Goal: Task Accomplishment & Management: Complete application form

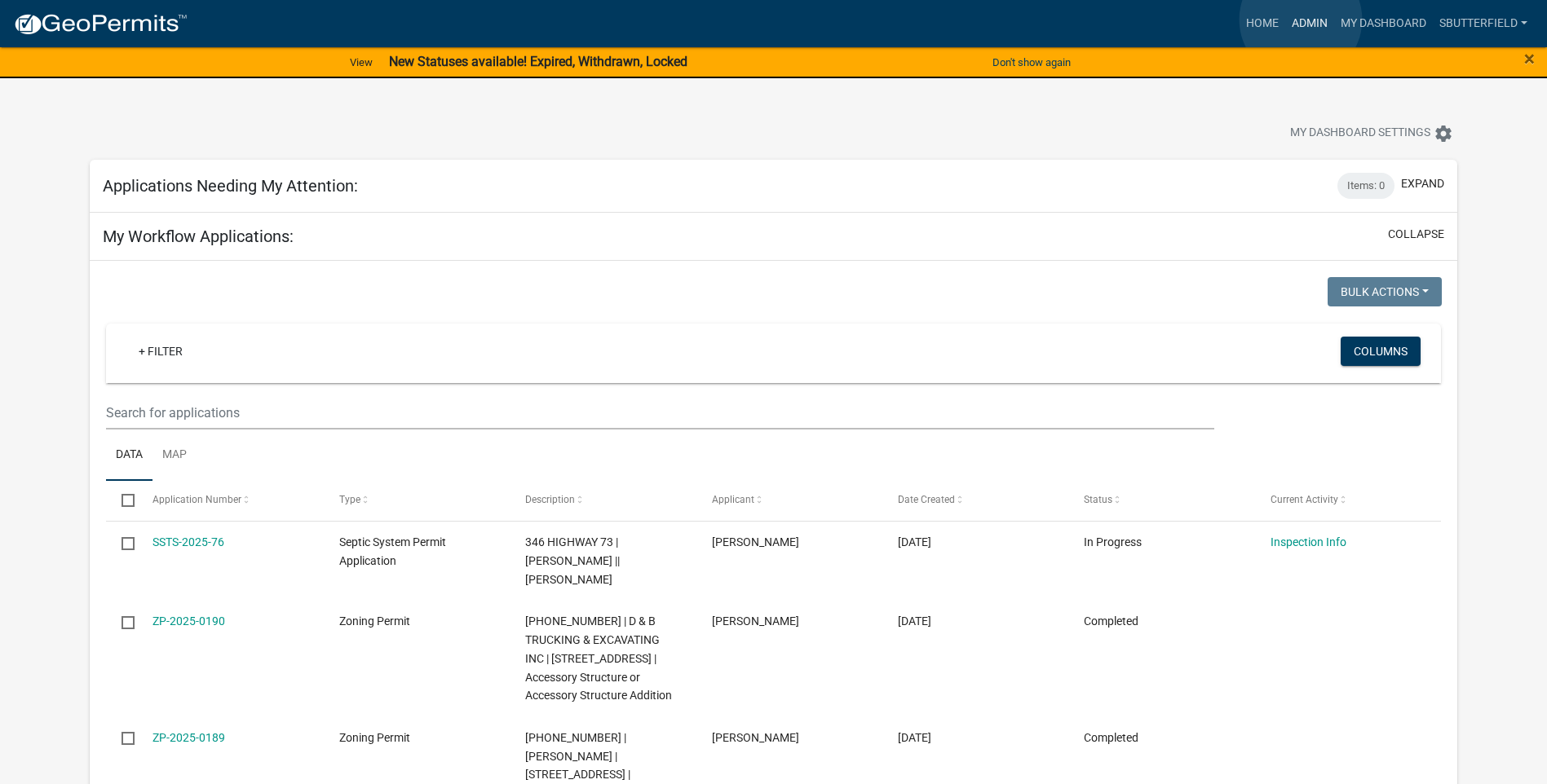
click at [1301, 19] on link "Admin" at bounding box center [1309, 24] width 49 height 31
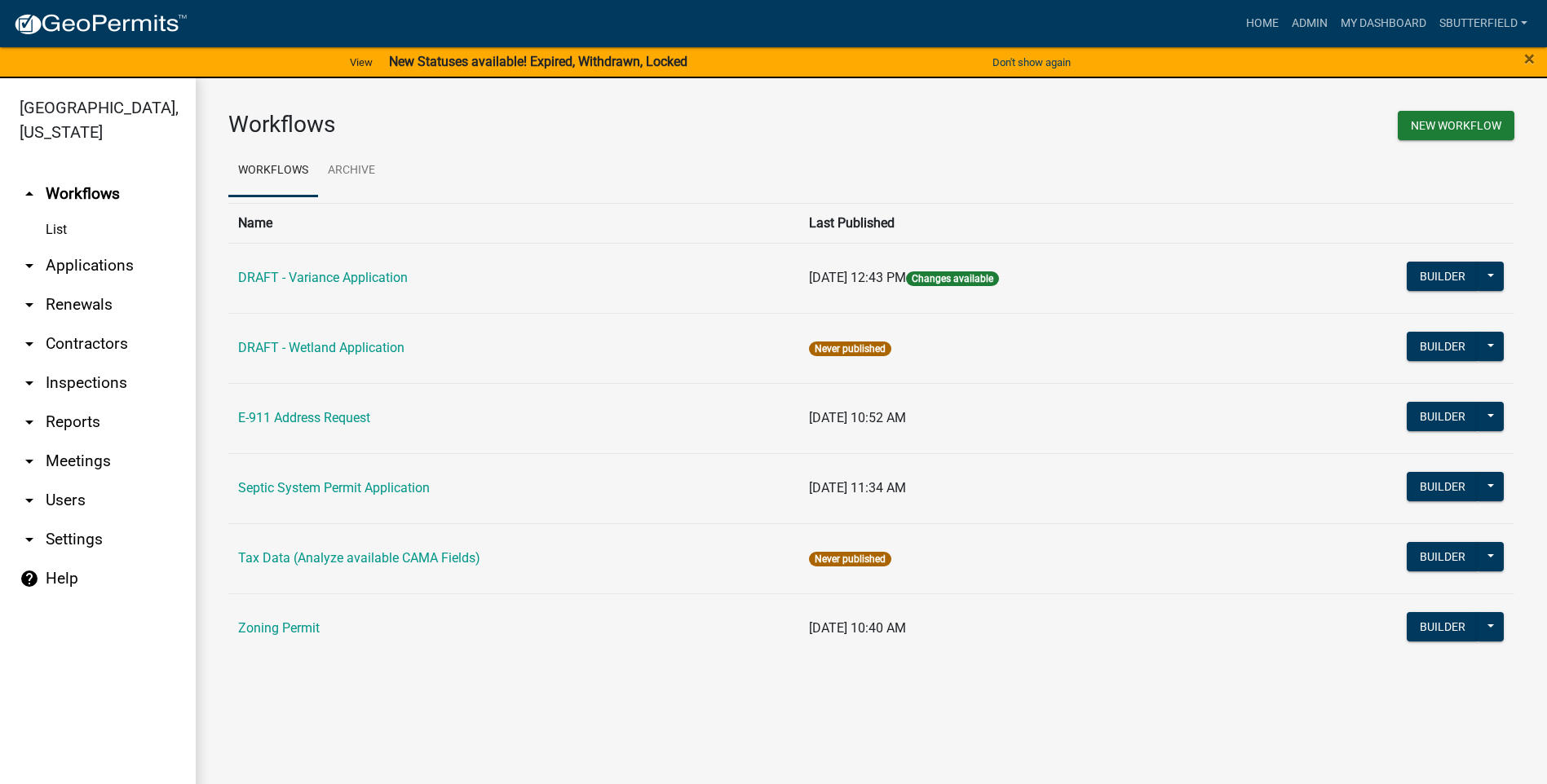
click at [99, 268] on link "arrow_drop_down Applications" at bounding box center [98, 266] width 196 height 39
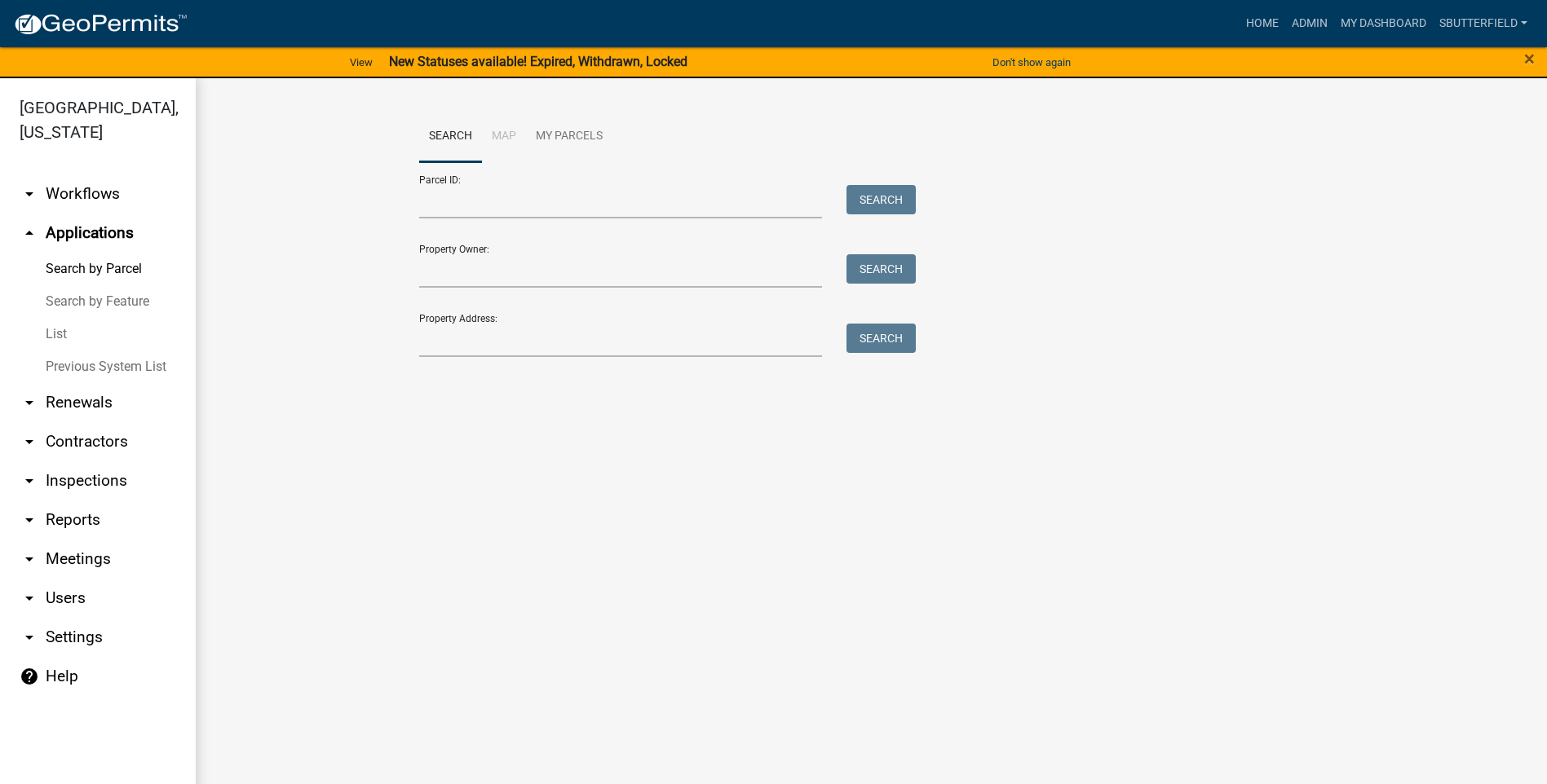
click at [62, 336] on link "List" at bounding box center [98, 335] width 196 height 33
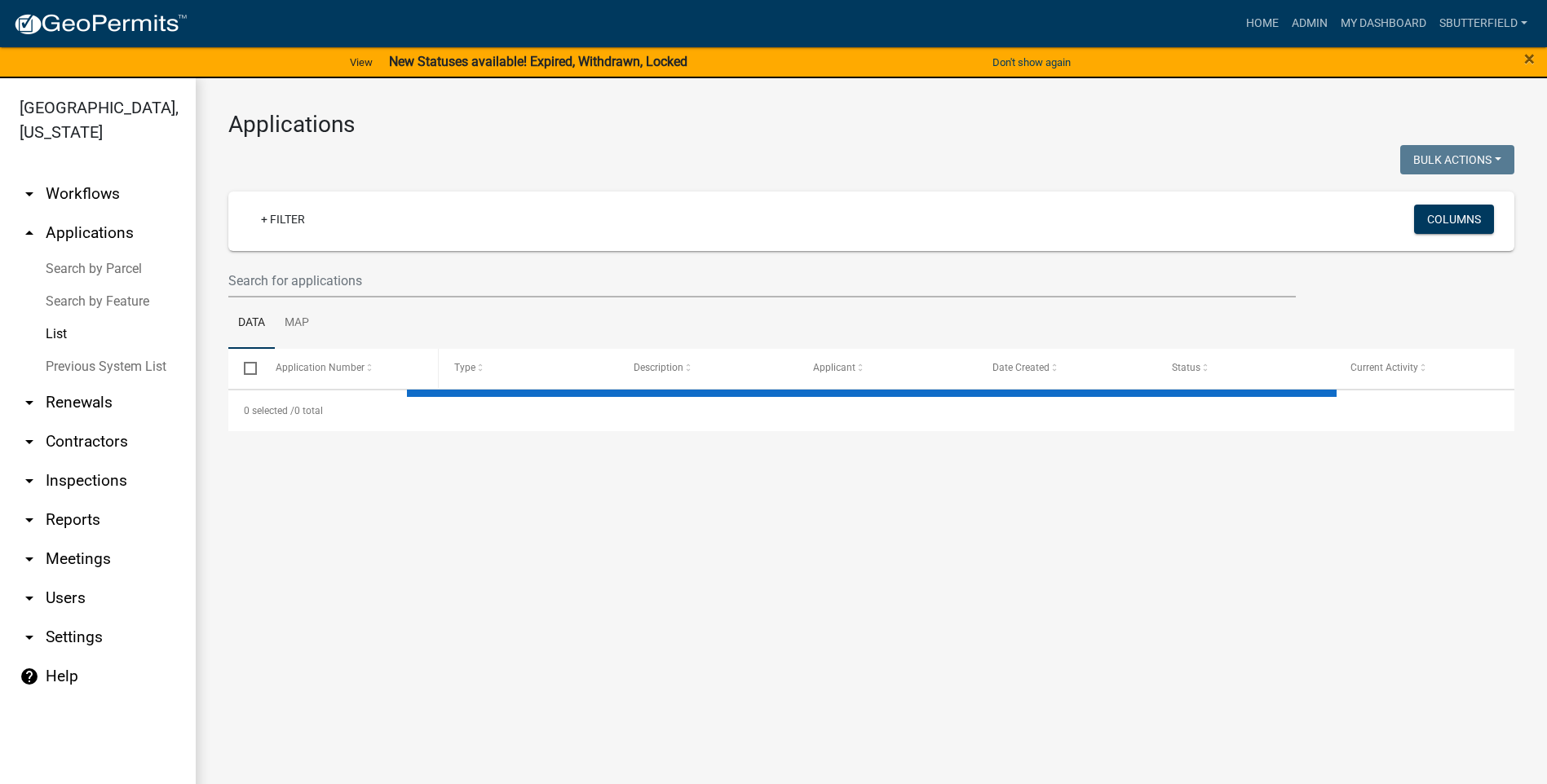
select select "1: 25"
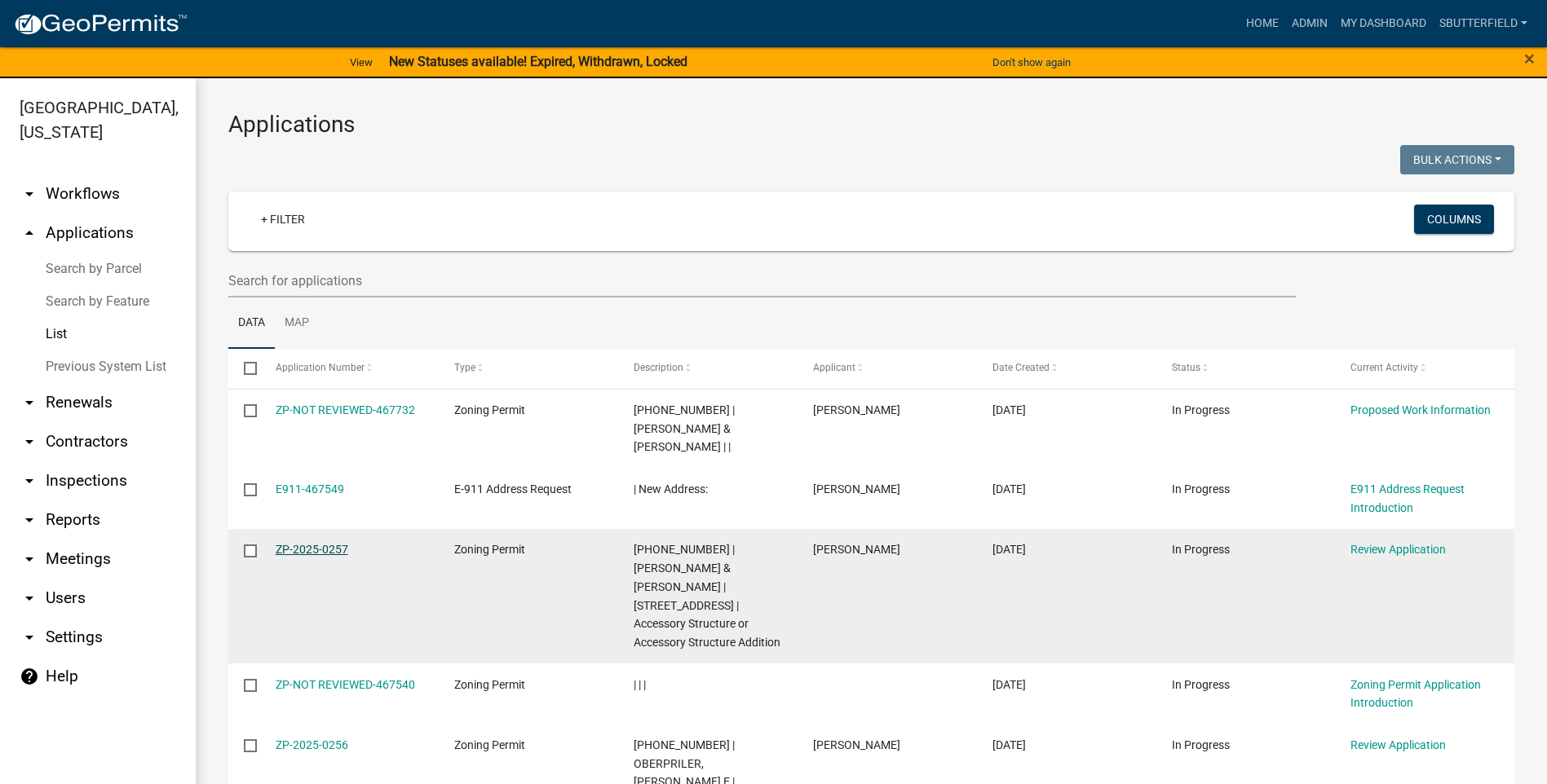
click at [321, 543] on link "ZP-2025-0257" at bounding box center [311, 549] width 73 height 13
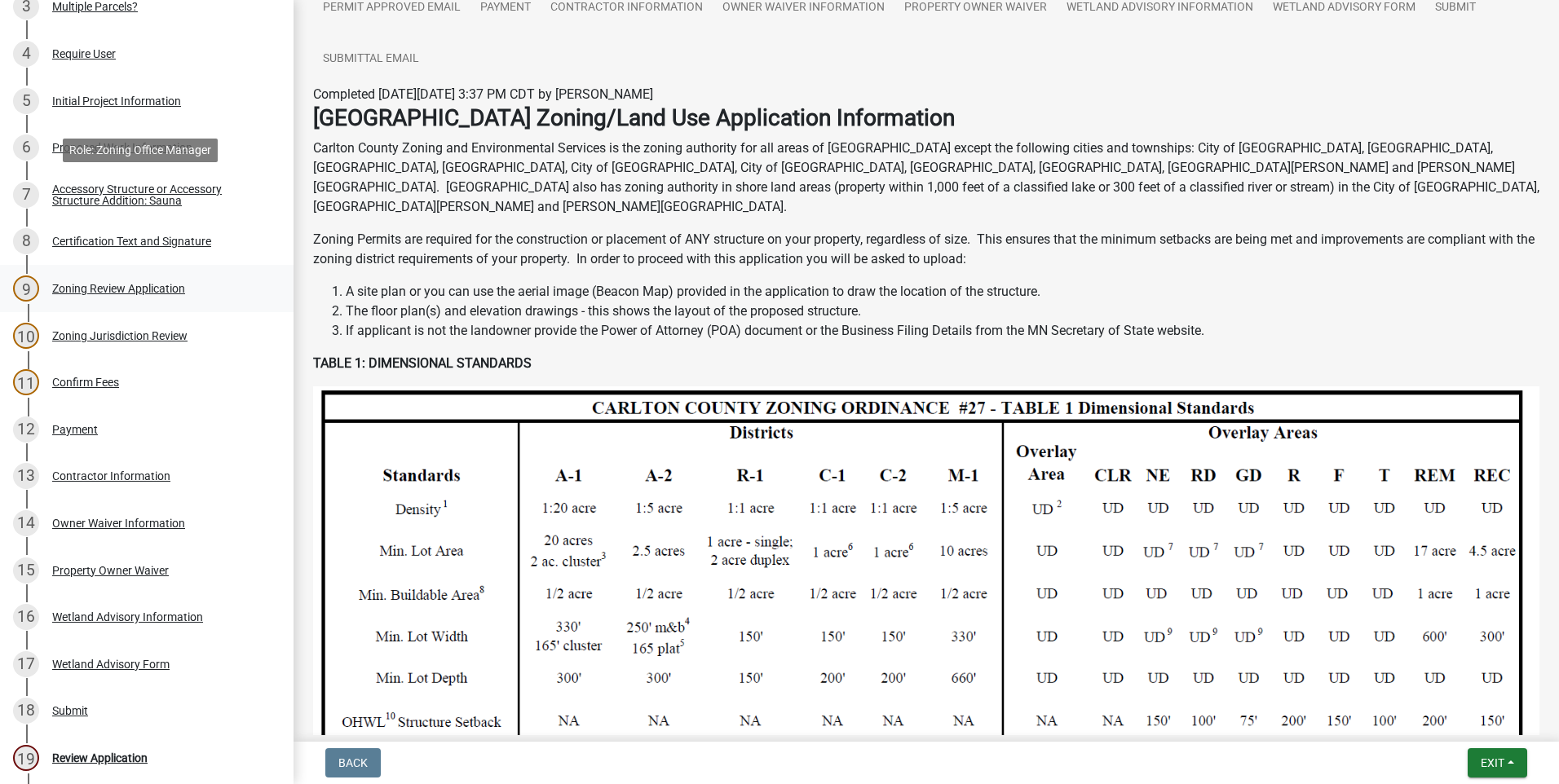
scroll to position [570, 0]
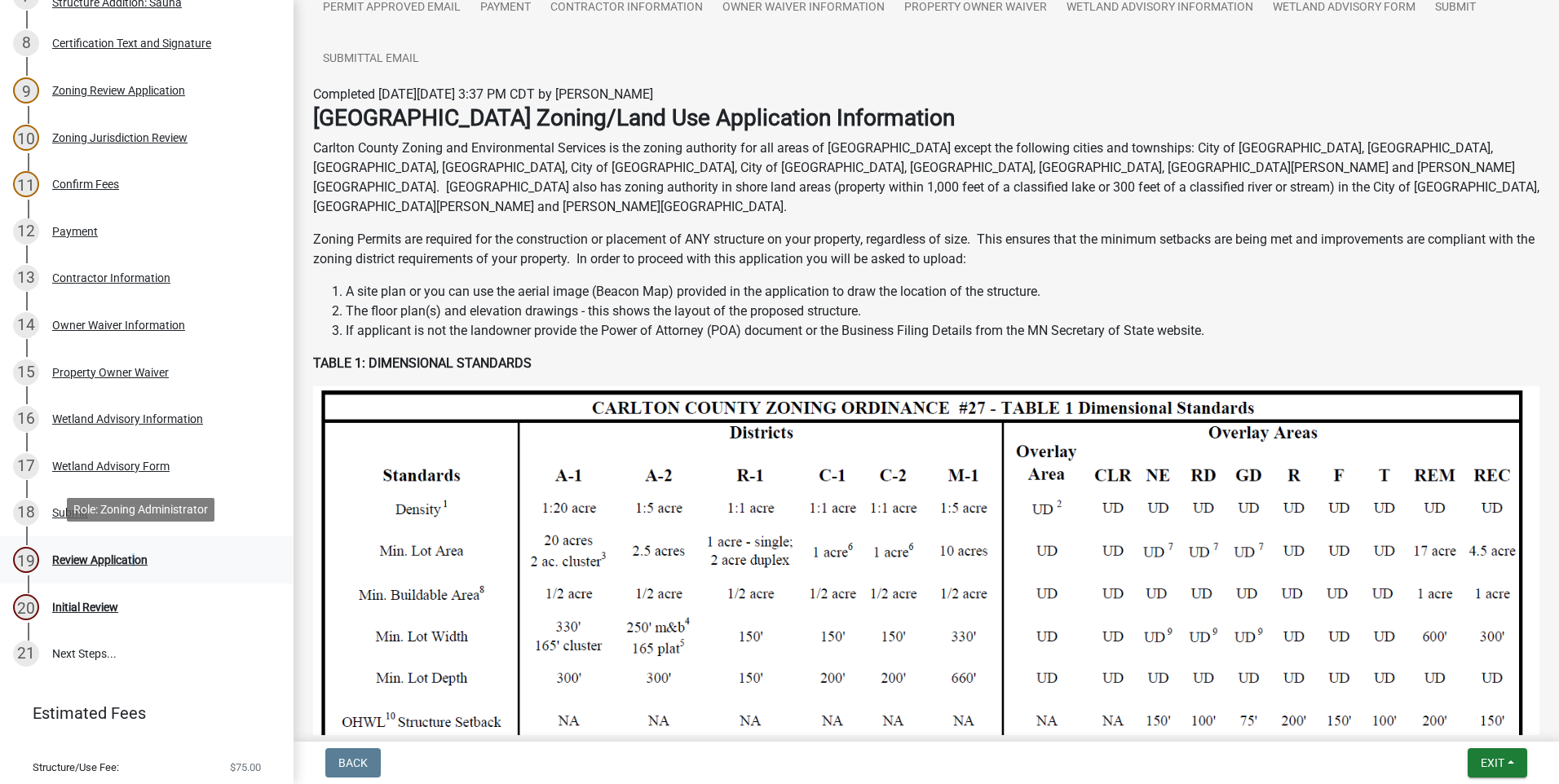
click at [132, 547] on div "19 Review Application" at bounding box center [140, 560] width 255 height 26
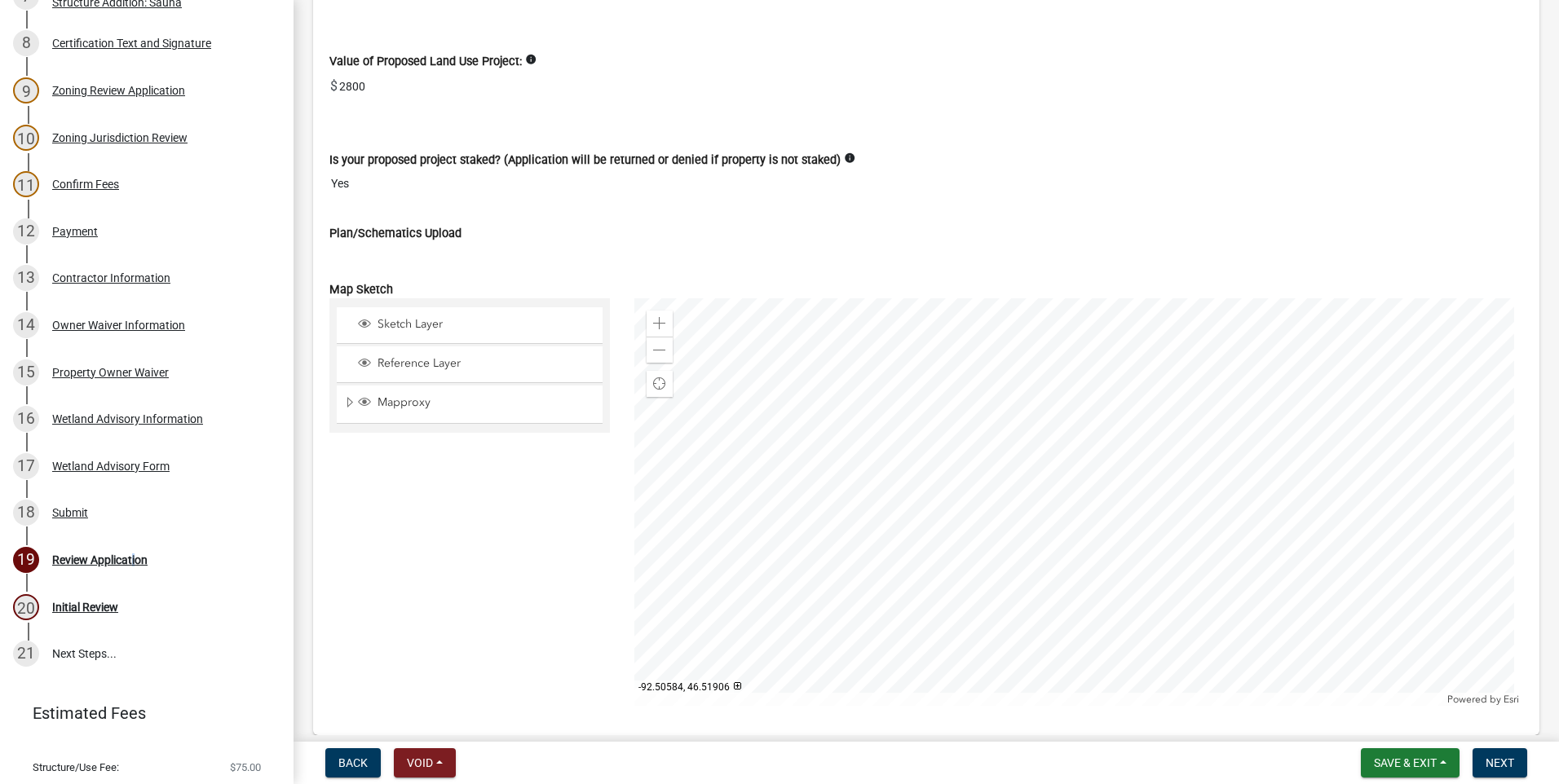
scroll to position [4321, 0]
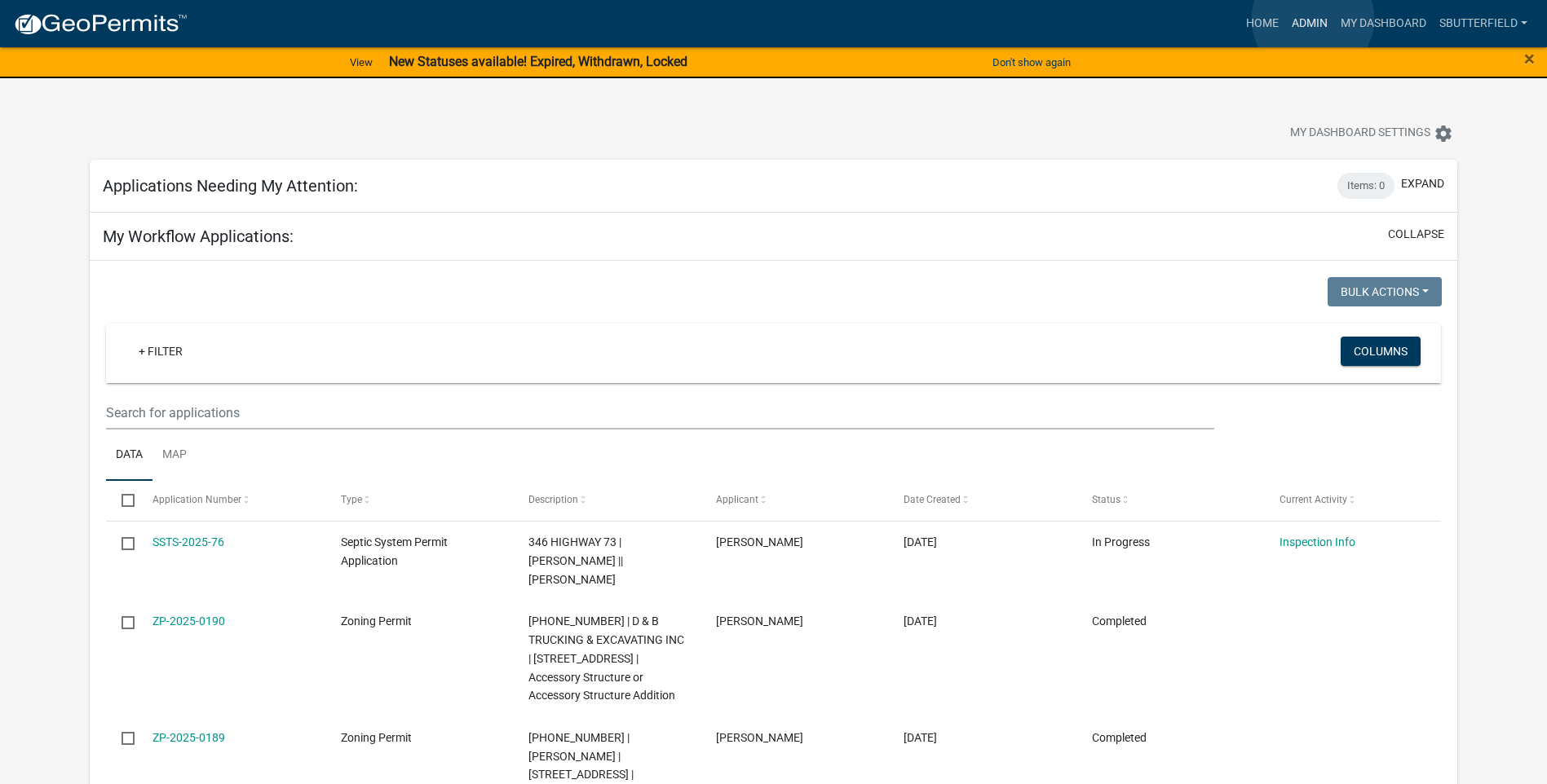
click at [1313, 19] on link "Admin" at bounding box center [1309, 24] width 49 height 31
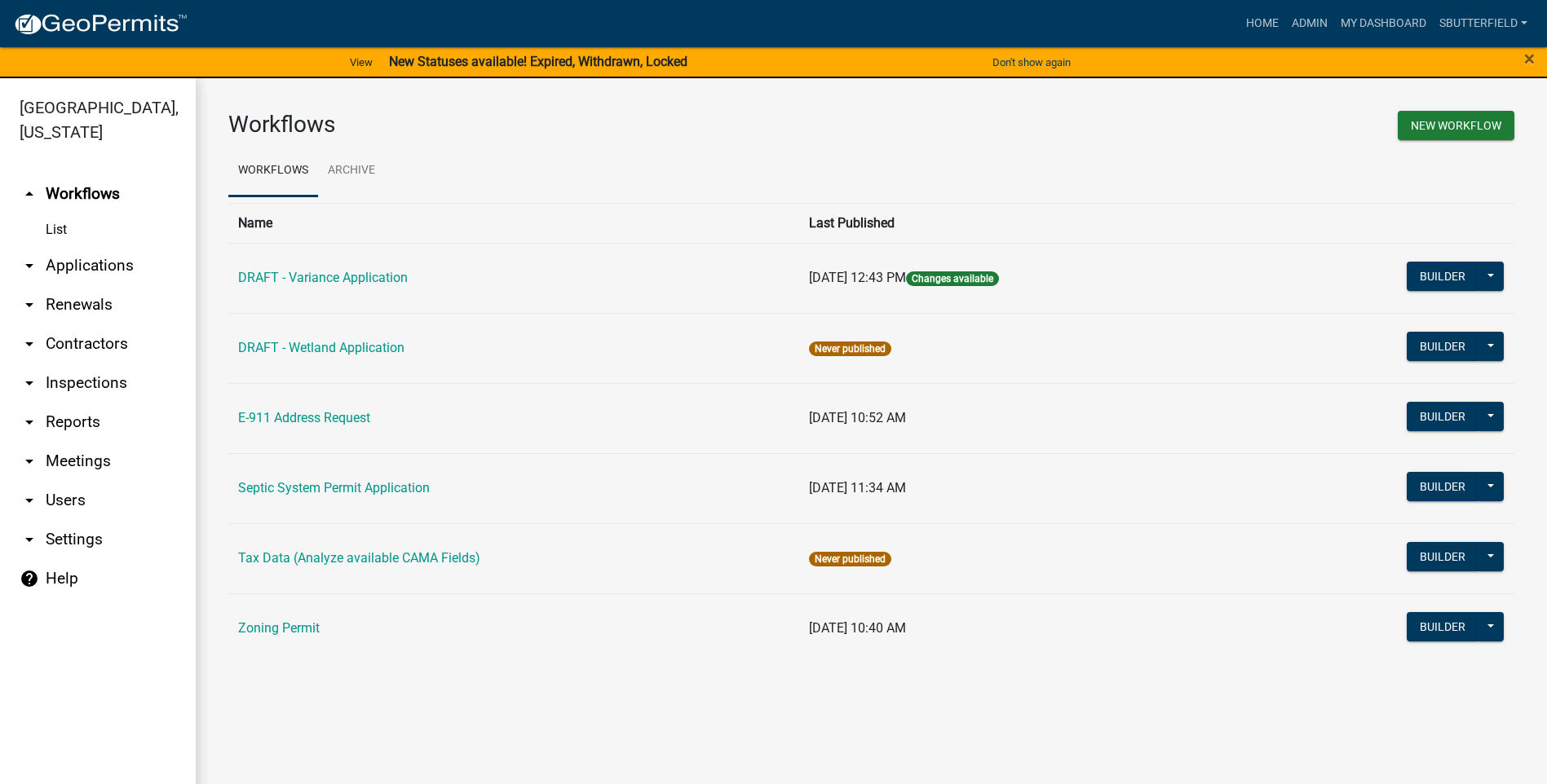
click at [91, 257] on link "arrow_drop_down Applications" at bounding box center [98, 266] width 196 height 39
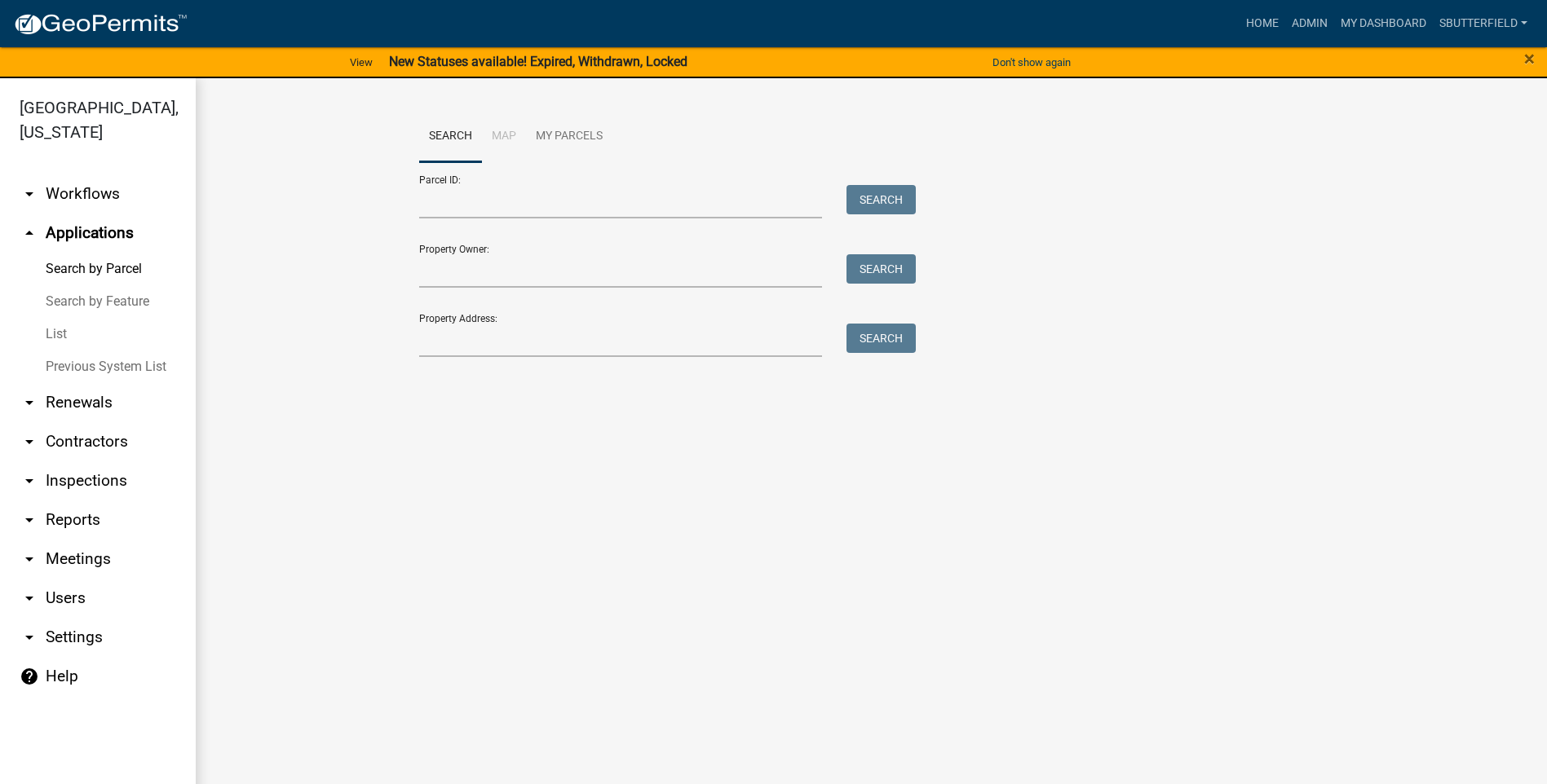
click at [60, 329] on link "List" at bounding box center [98, 335] width 196 height 33
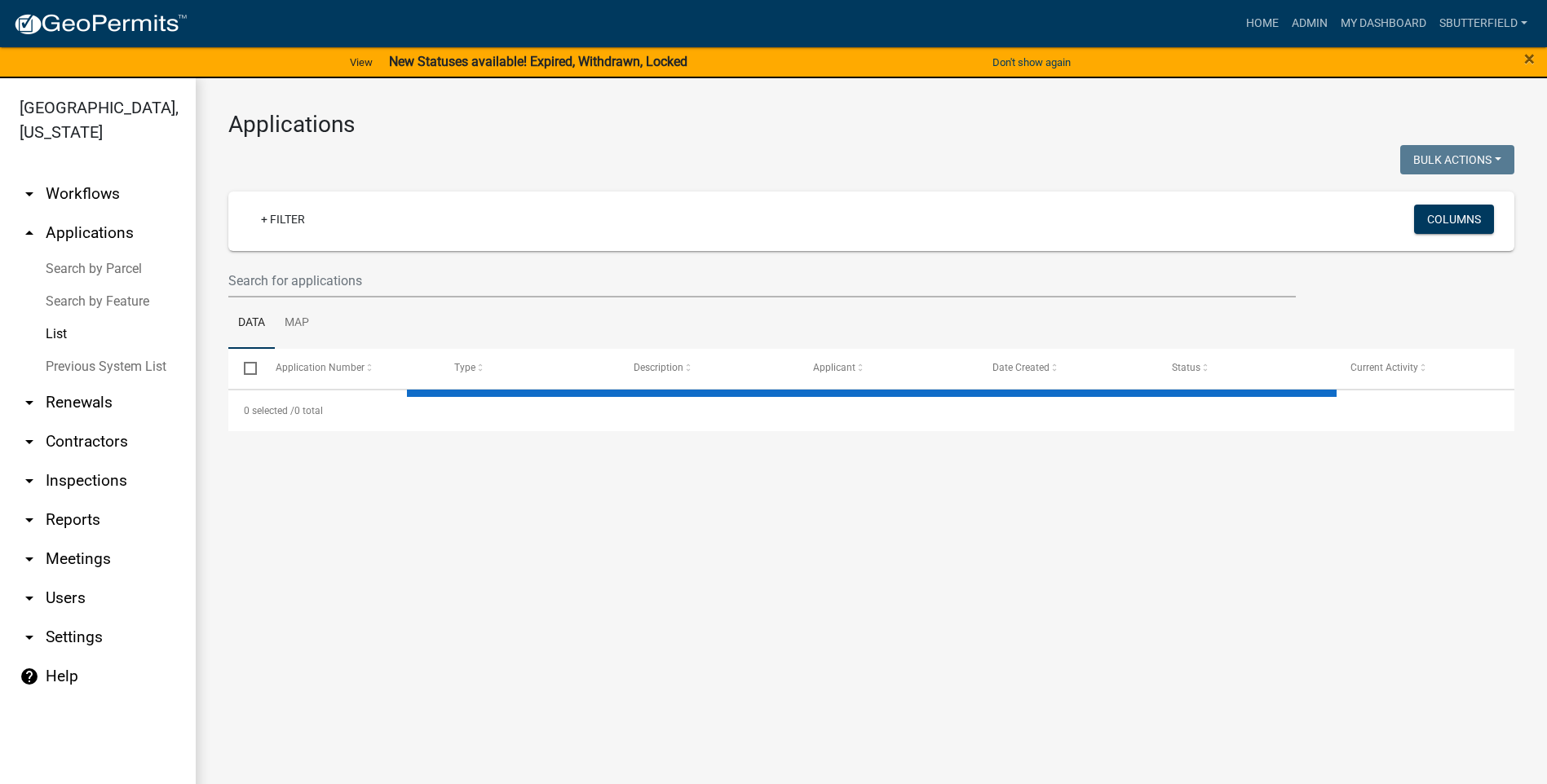
select select "1: 25"
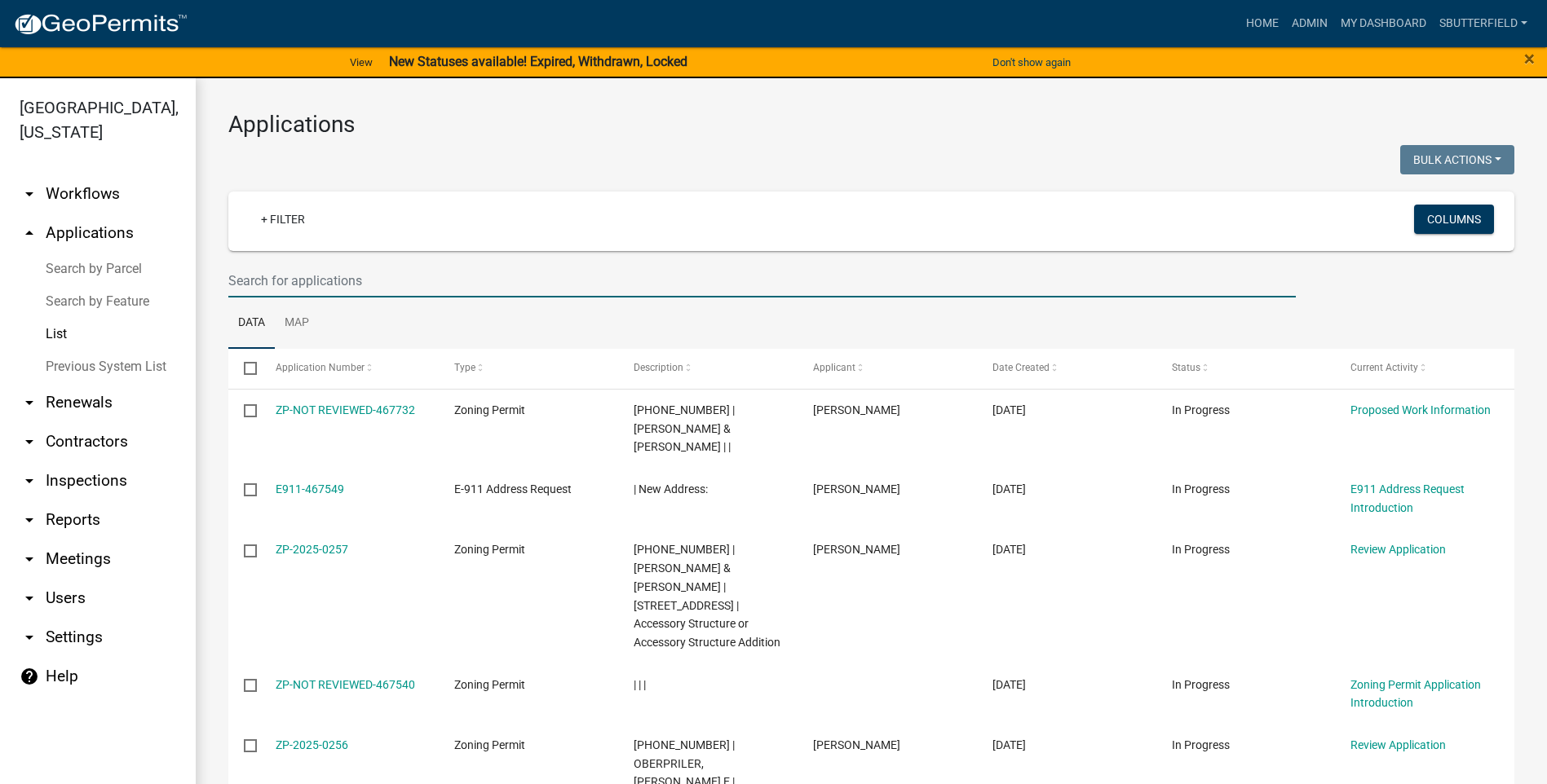
click at [354, 277] on input "text" at bounding box center [762, 280] width 1067 height 33
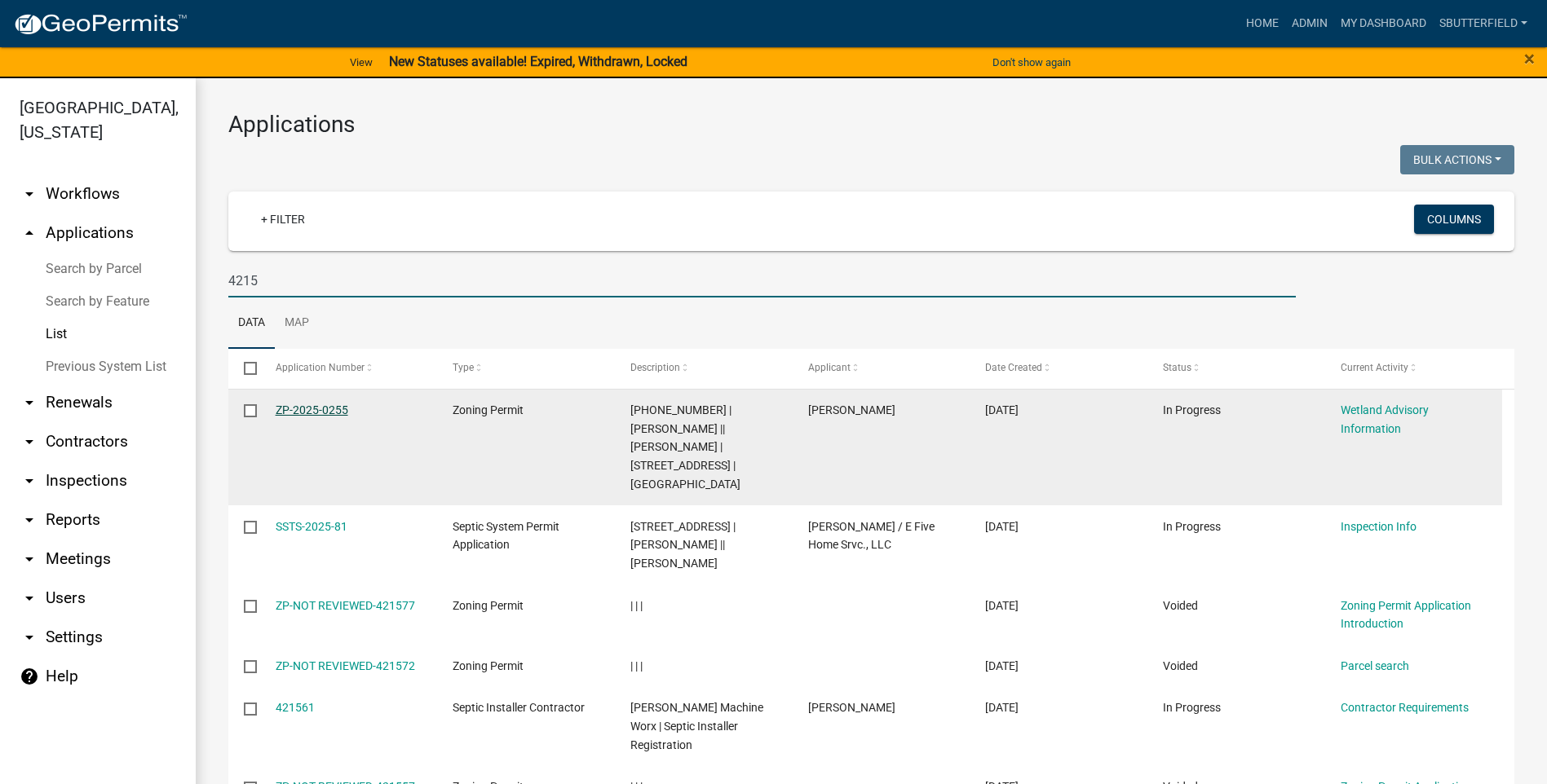
type input "4215"
click at [316, 404] on link "ZP-2025-0255" at bounding box center [311, 410] width 73 height 13
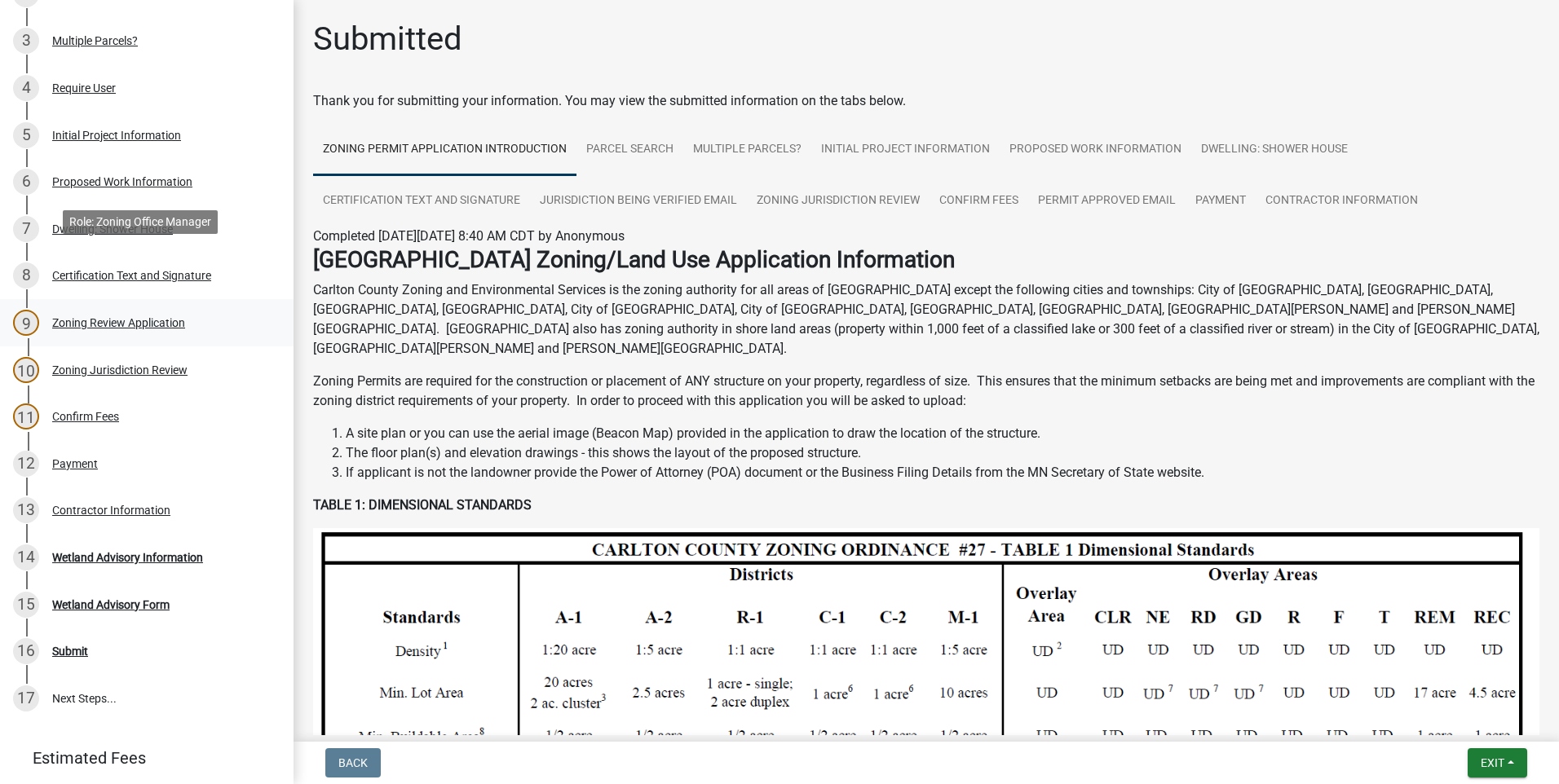
scroll to position [407, 0]
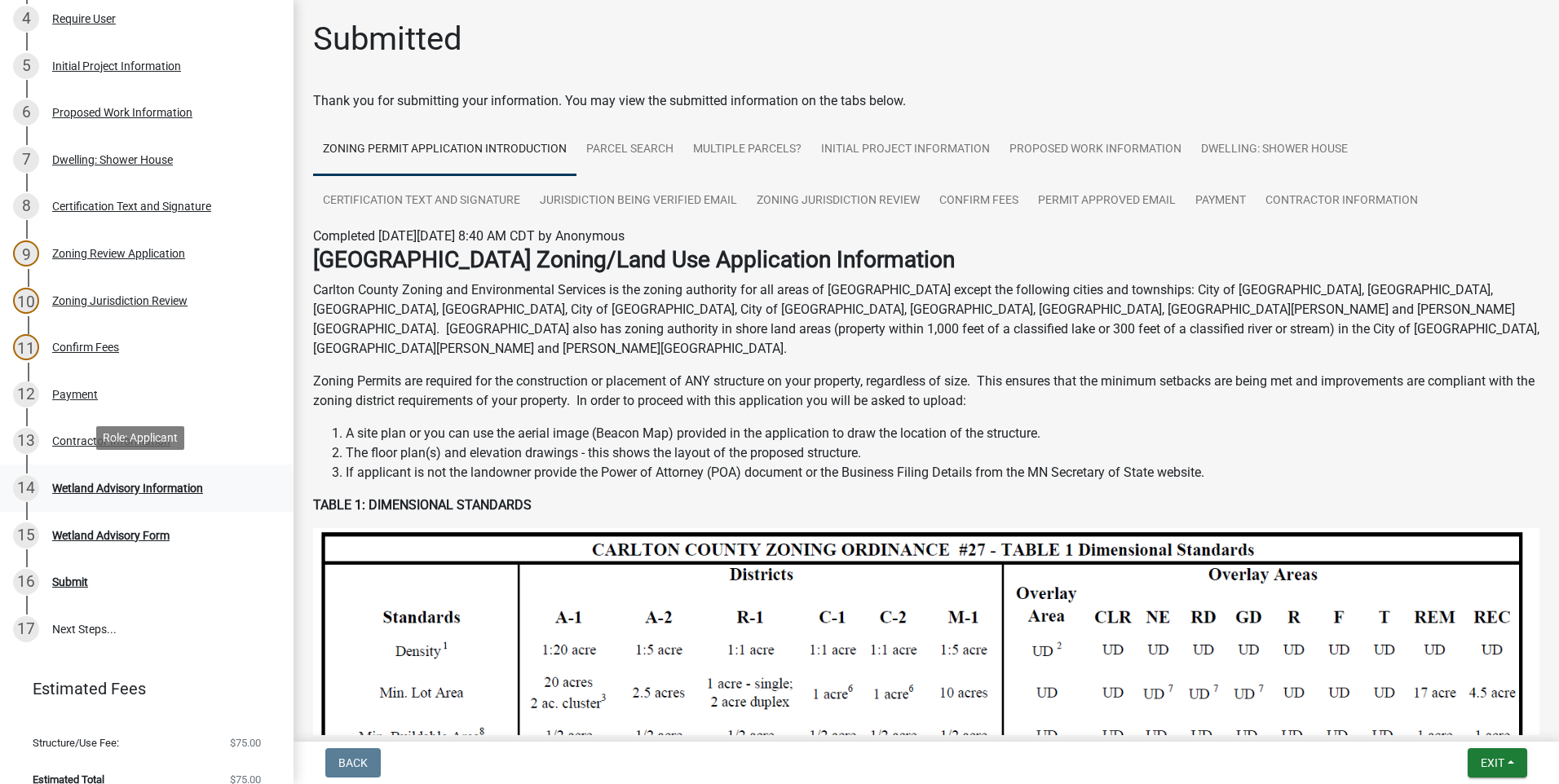
click at [154, 483] on div "Wetland Advisory Information" at bounding box center [128, 488] width 151 height 11
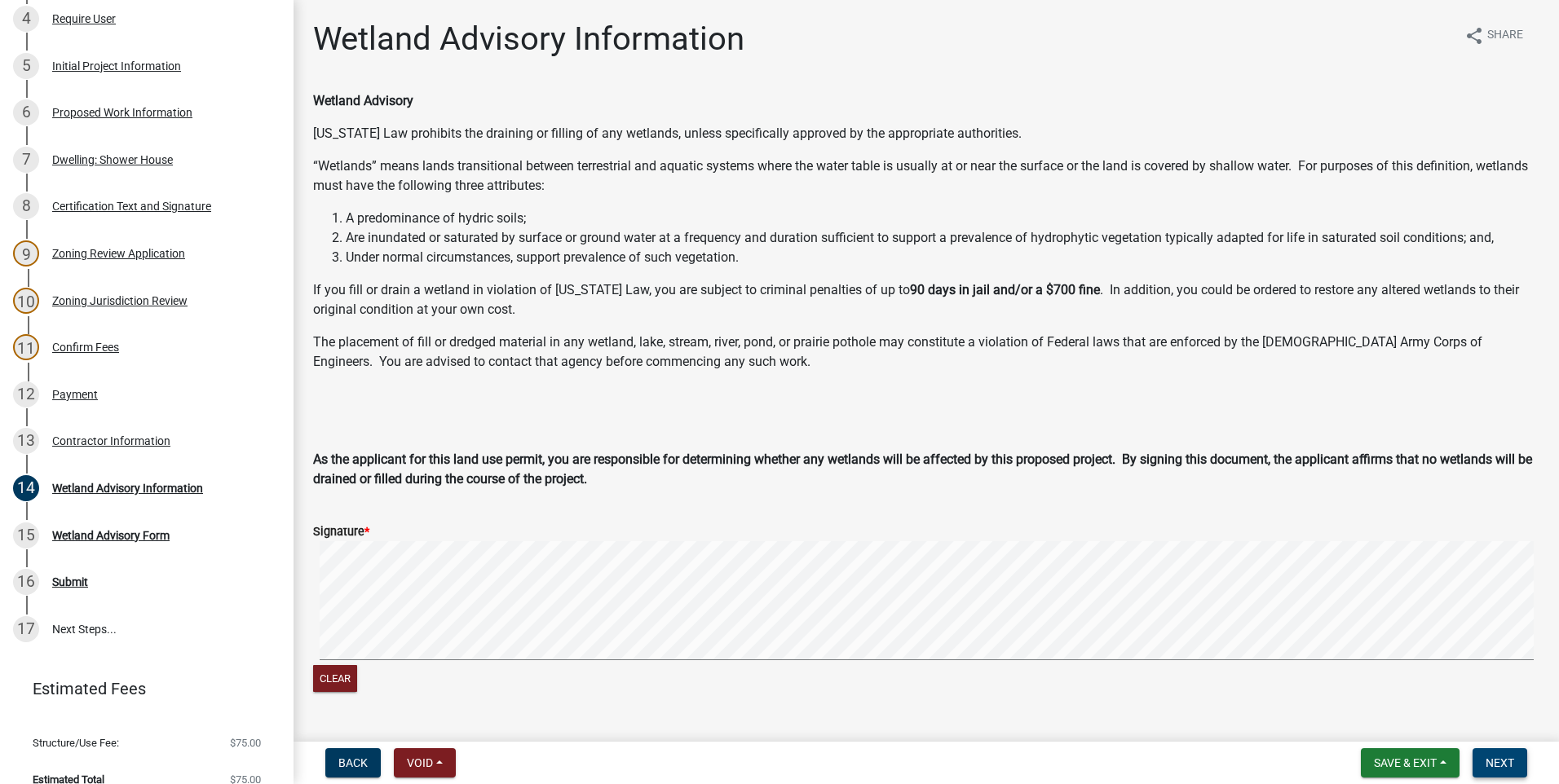
drag, startPoint x: 1508, startPoint y: 760, endPoint x: 1499, endPoint y: 756, distance: 9.8
click at [1505, 757] on span "Next" at bounding box center [1500, 763] width 28 height 13
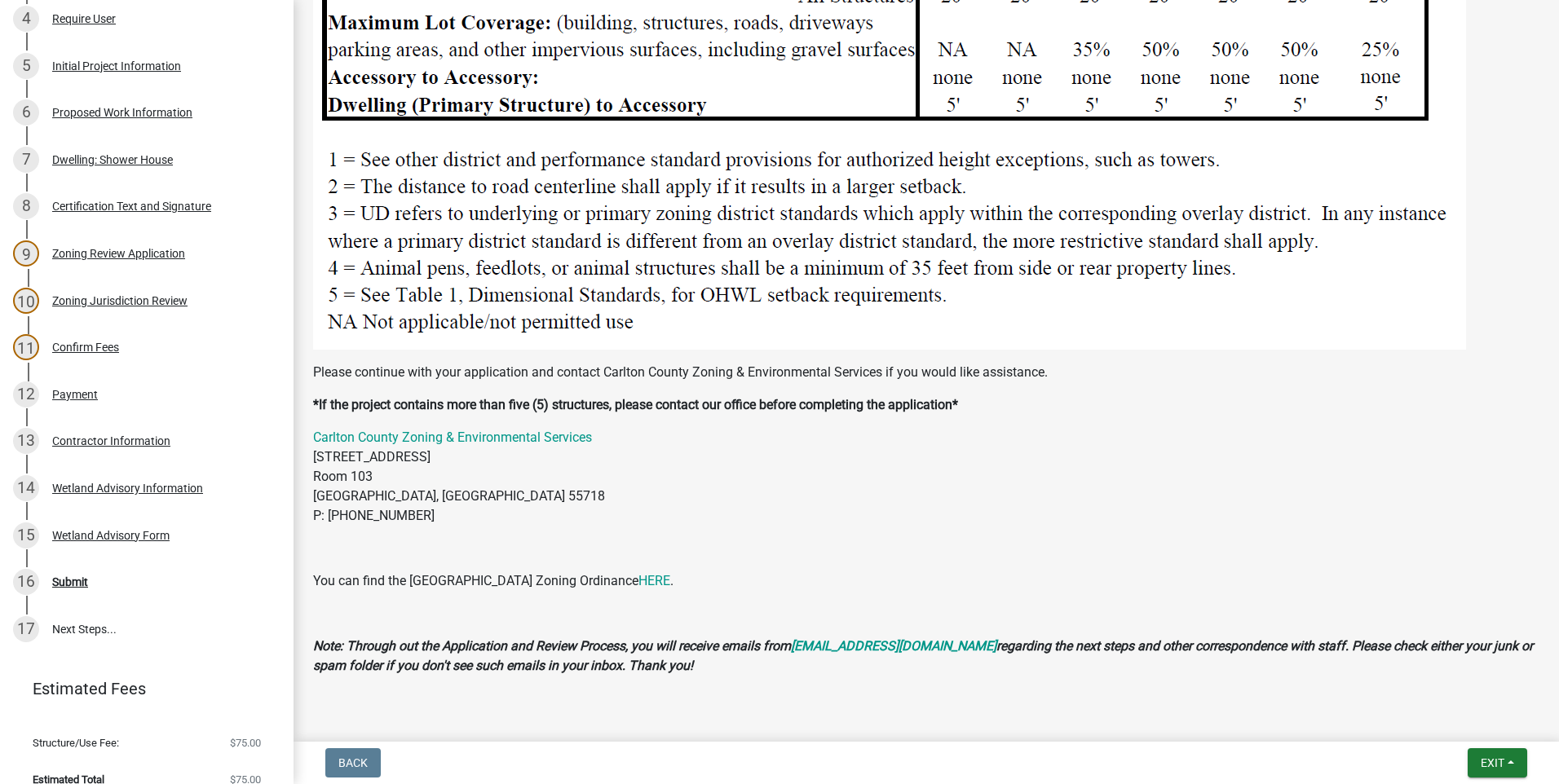
scroll to position [2229, 0]
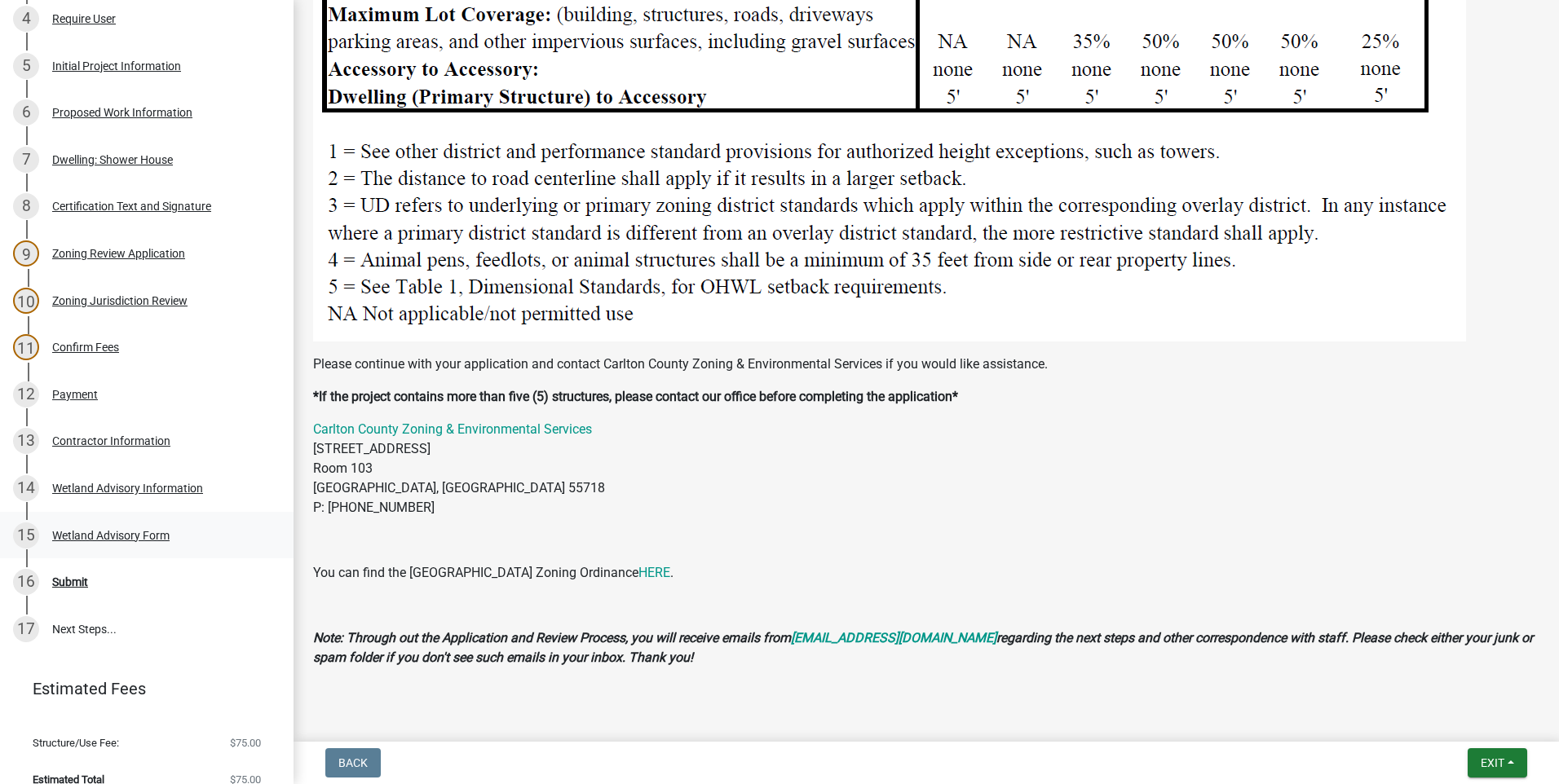
click at [128, 530] on div "Wetland Advisory Form" at bounding box center [111, 535] width 118 height 11
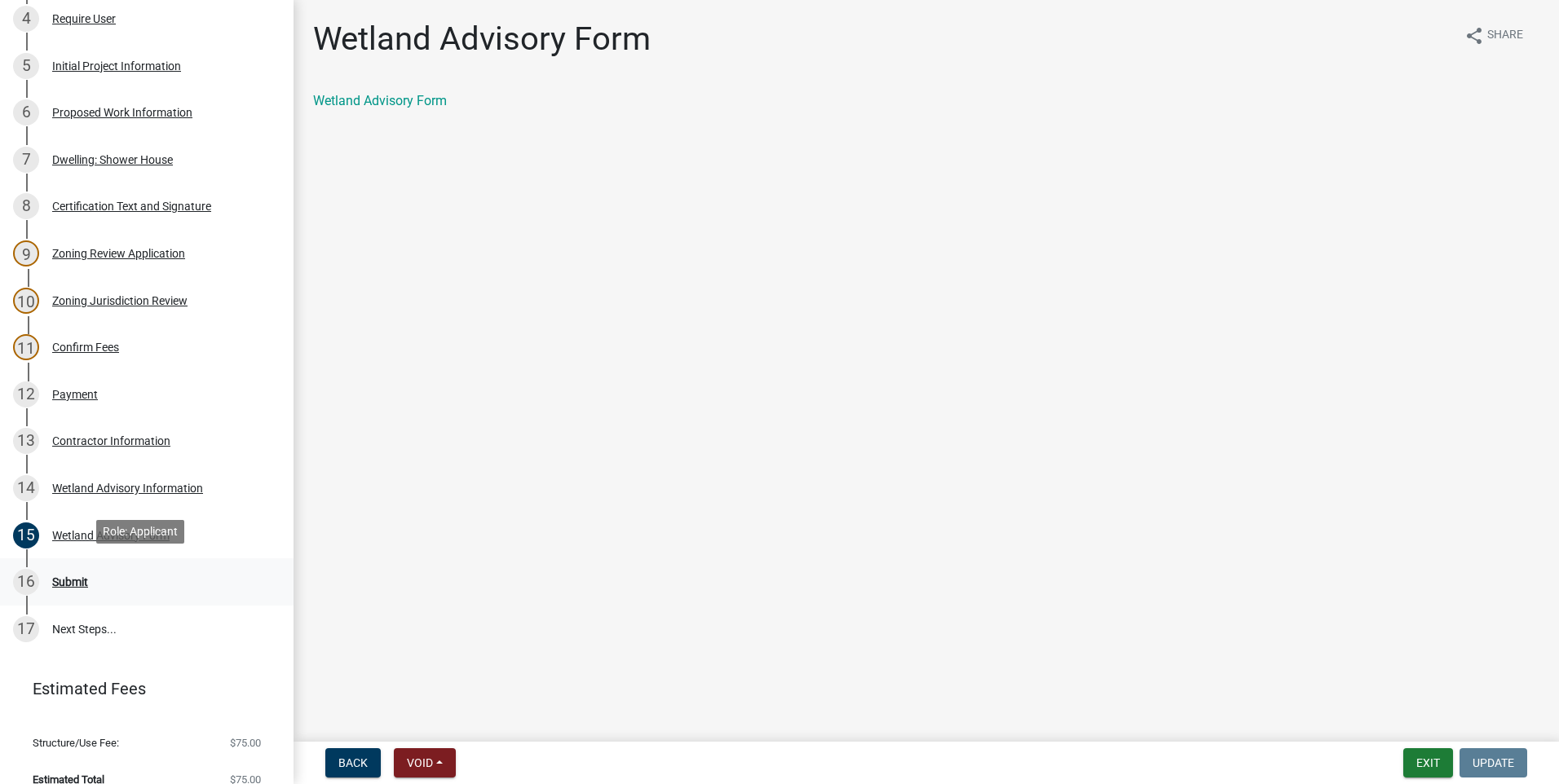
click at [74, 576] on div "Submit" at bounding box center [70, 582] width 36 height 11
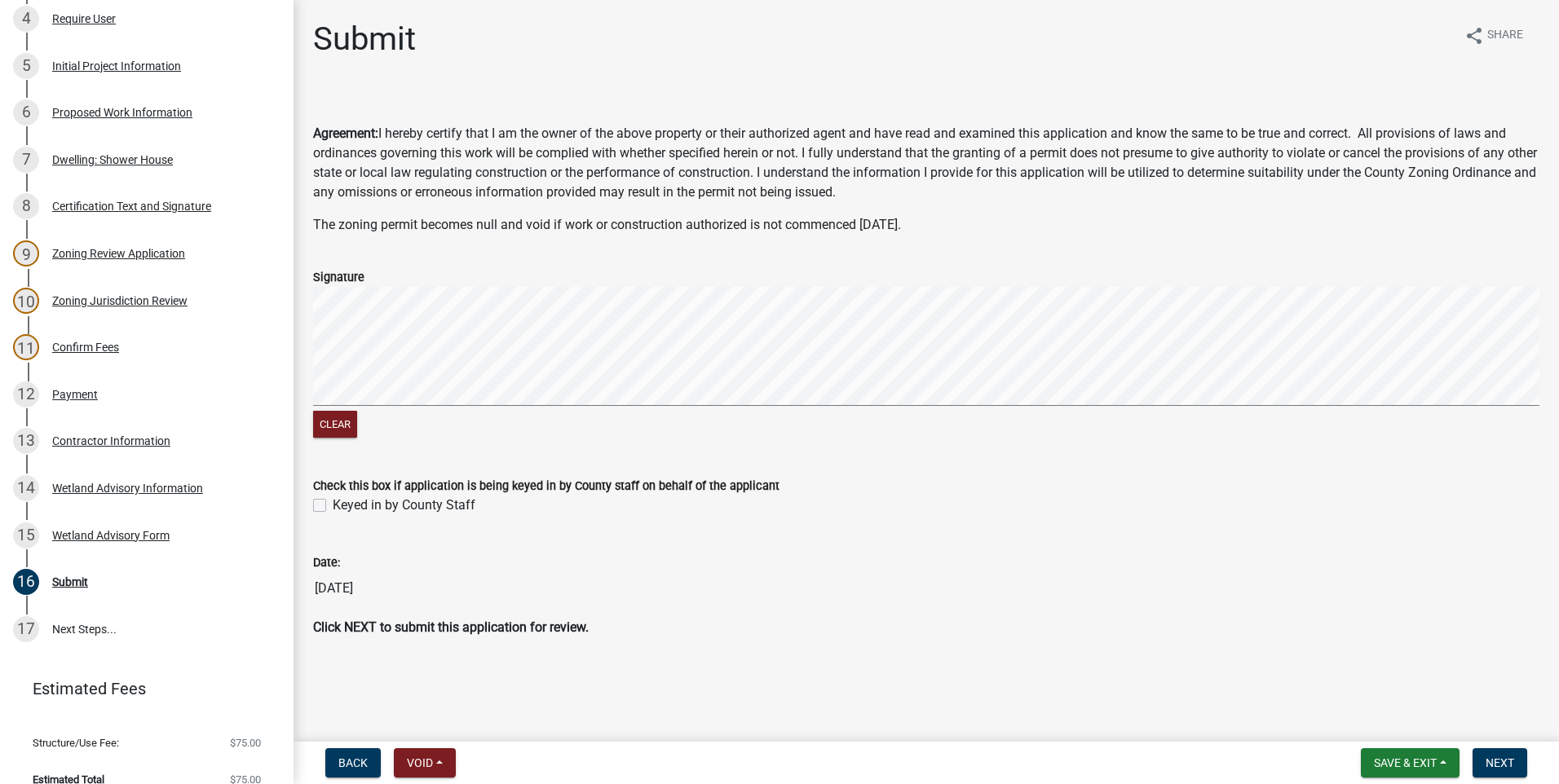
click at [1043, 416] on div "Clear" at bounding box center [927, 365] width 1227 height 155
click at [1513, 757] on span "Next" at bounding box center [1500, 763] width 28 height 13
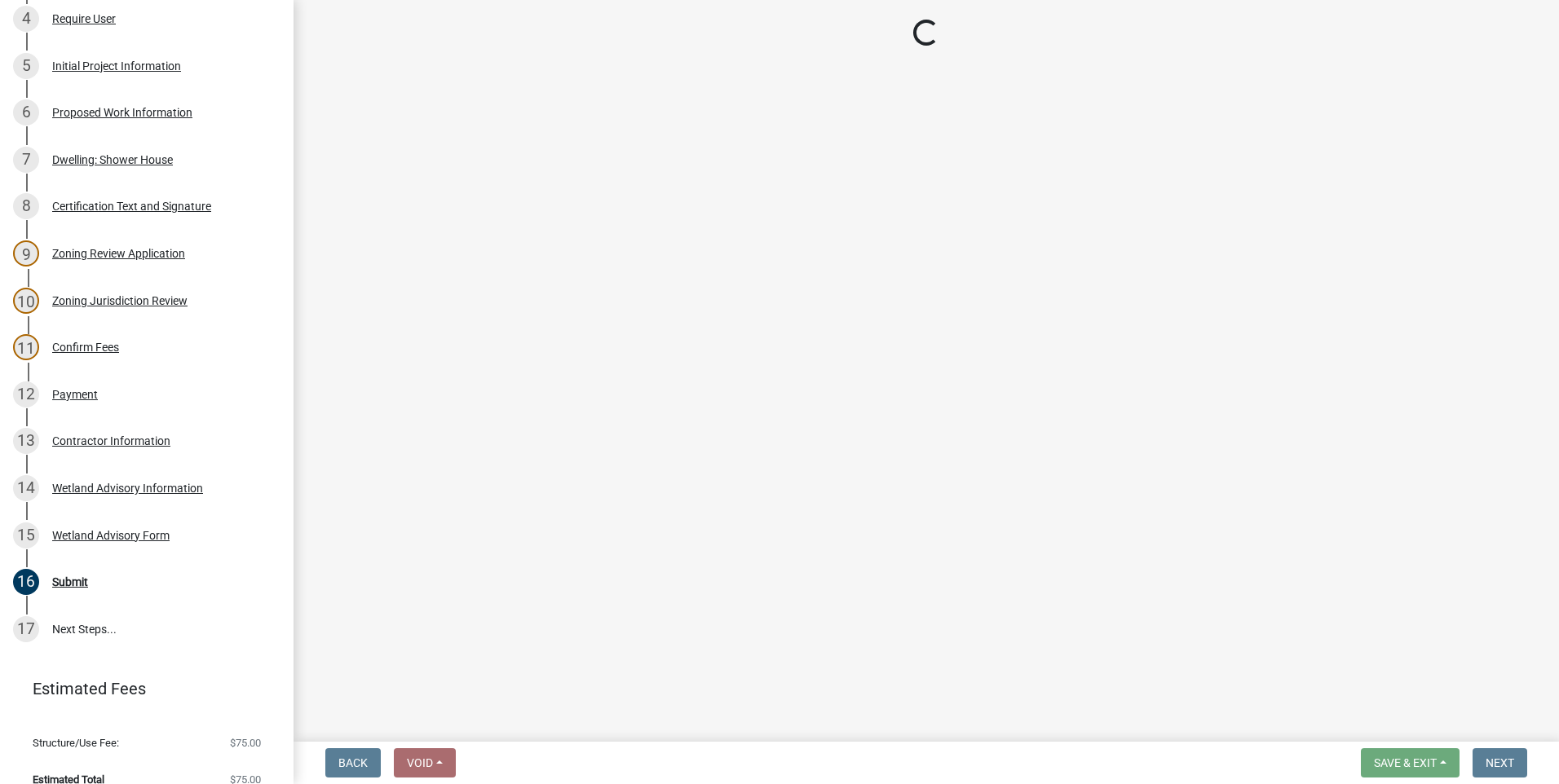
click at [424, 213] on main "Loading..." at bounding box center [926, 367] width 1266 height 735
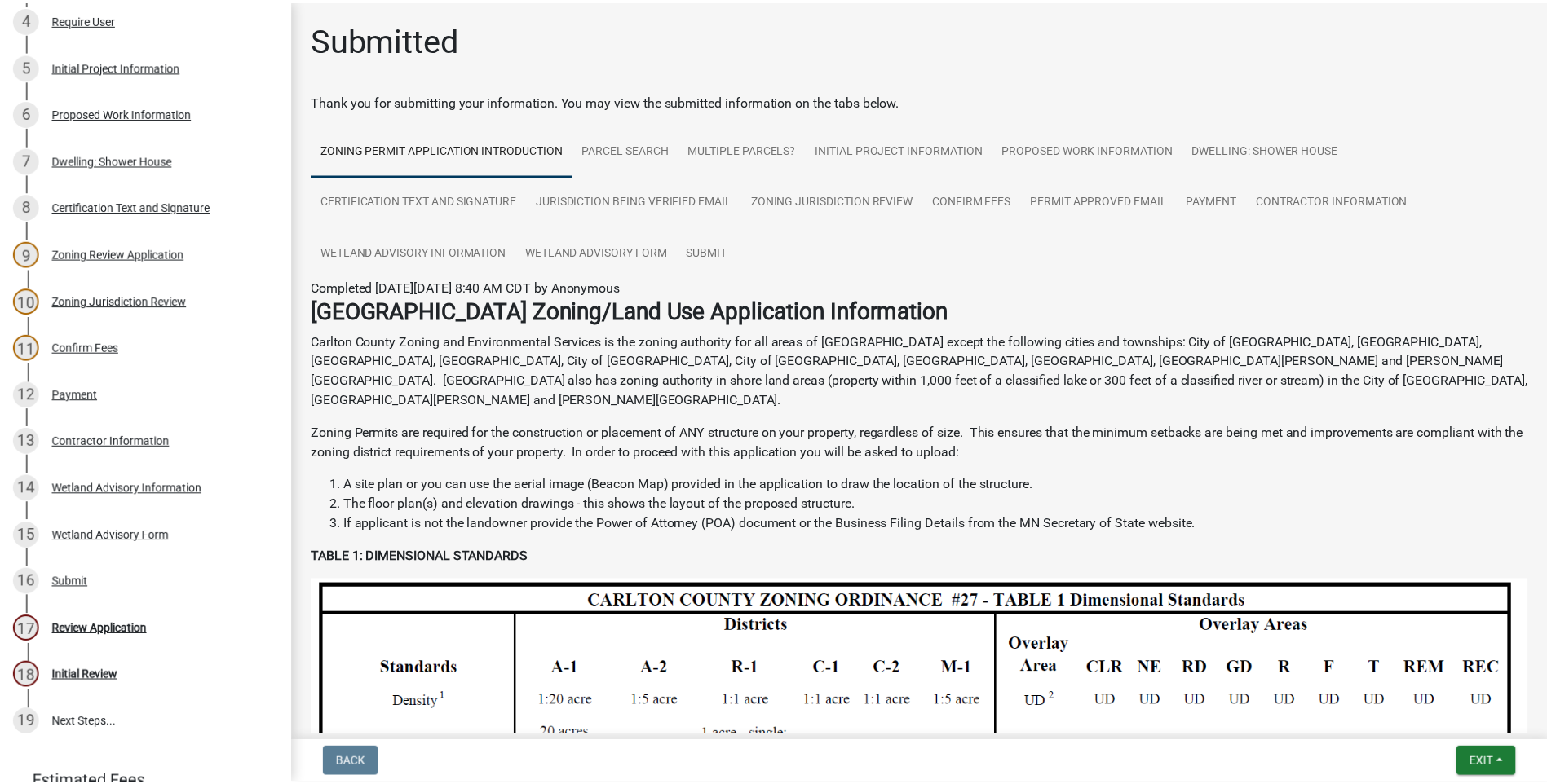
scroll to position [502, 0]
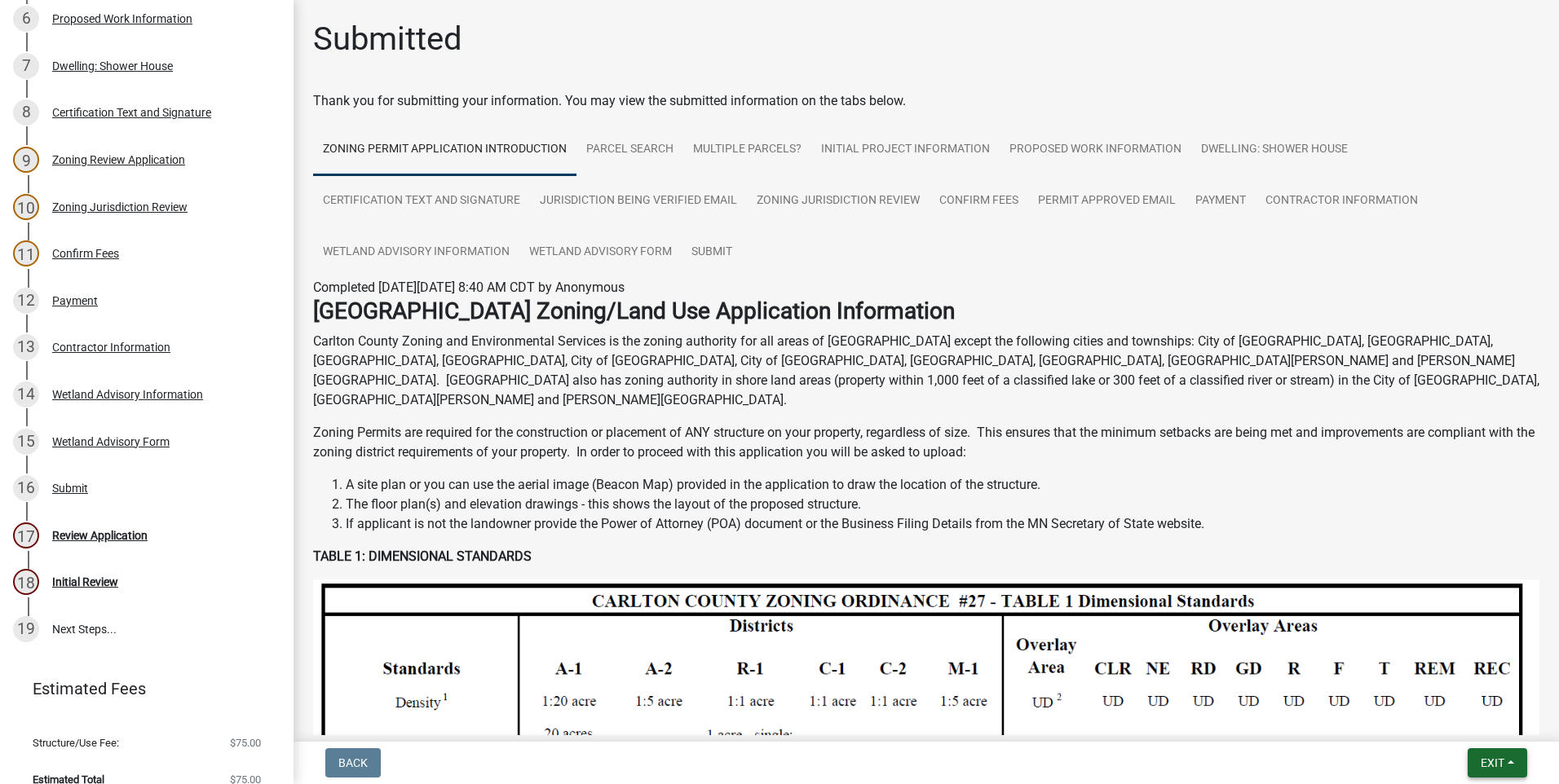
click at [1492, 761] on span "Exit" at bounding box center [1493, 763] width 24 height 13
click at [1472, 721] on button "Save & Exit" at bounding box center [1462, 721] width 130 height 39
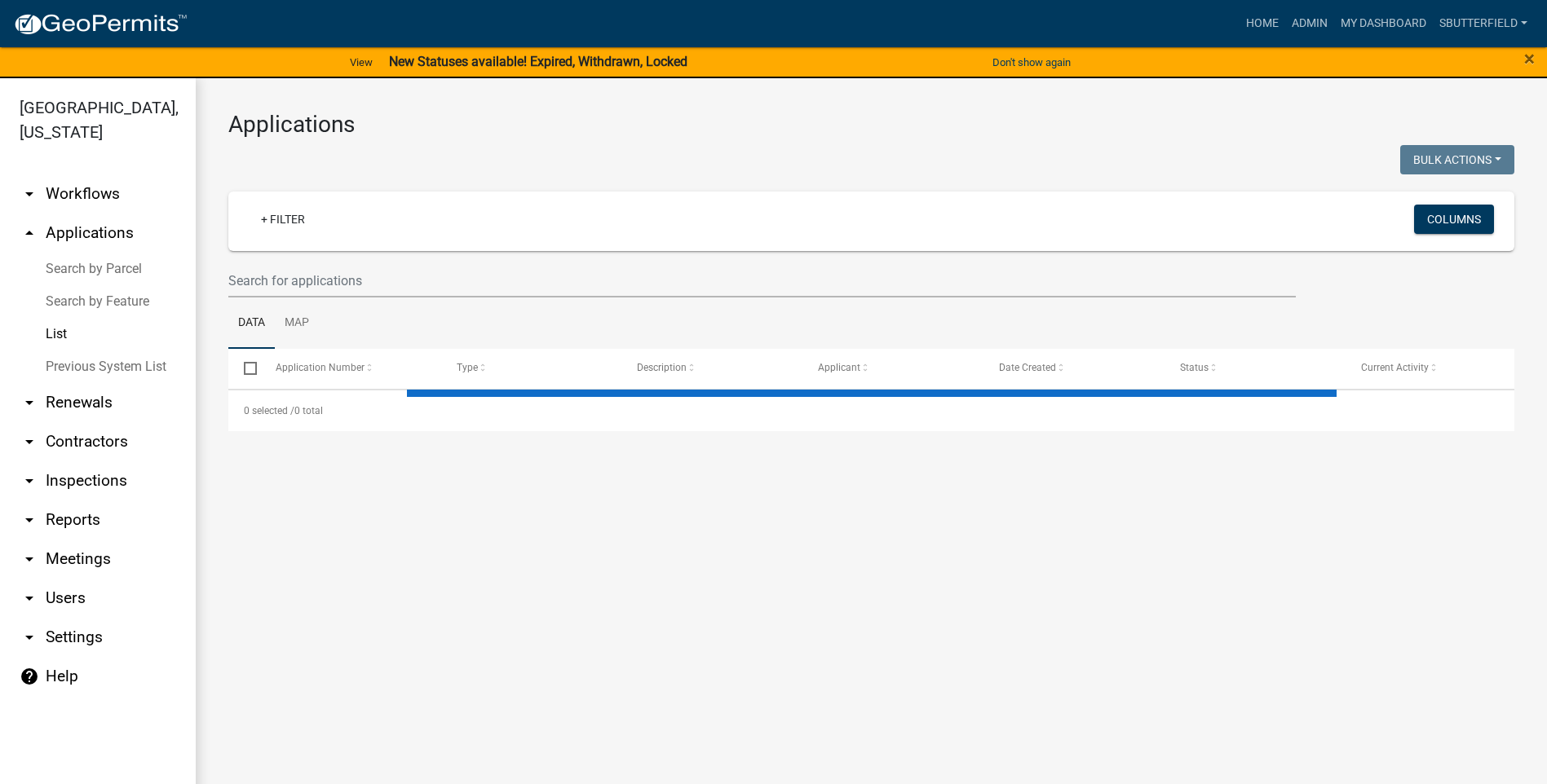
select select "1: 25"
